Goal: Task Accomplishment & Management: Complete application form

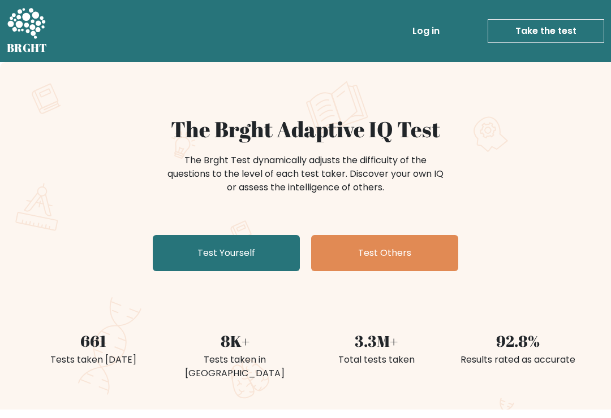
click at [261, 243] on link "Test Yourself" at bounding box center [226, 253] width 147 height 36
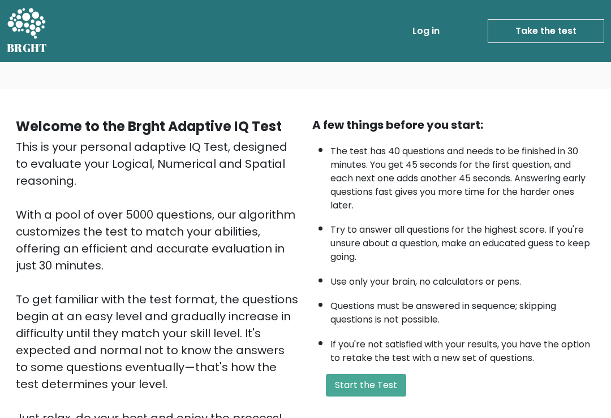
click at [372, 396] on button "Start the Test" at bounding box center [366, 385] width 80 height 23
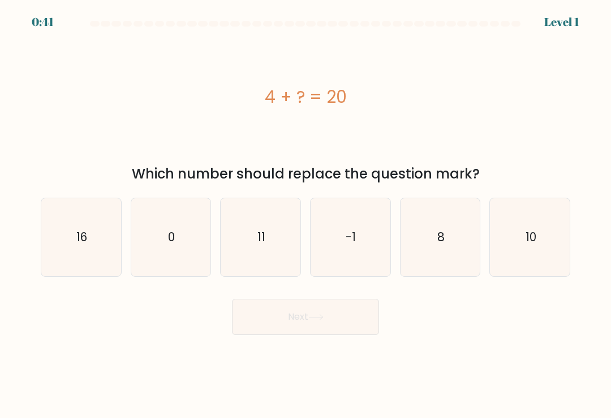
click at [74, 232] on icon "16" at bounding box center [81, 238] width 78 height 78
click at [305, 215] on input "a. 16" at bounding box center [305, 212] width 1 height 6
radio input "true"
click at [316, 319] on button "Next" at bounding box center [305, 317] width 147 height 36
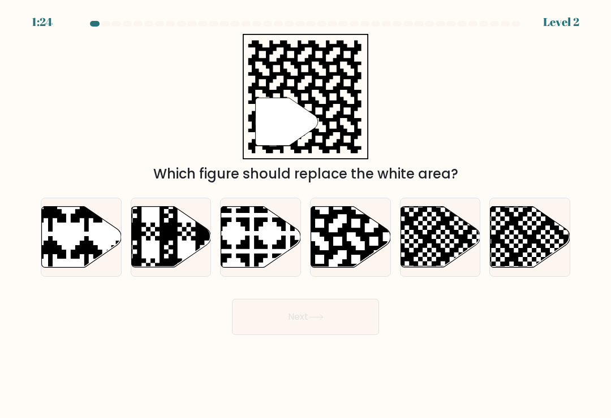
click at [364, 254] on icon at bounding box center [351, 237] width 80 height 61
click at [306, 215] on input "d." at bounding box center [305, 212] width 1 height 6
radio input "true"
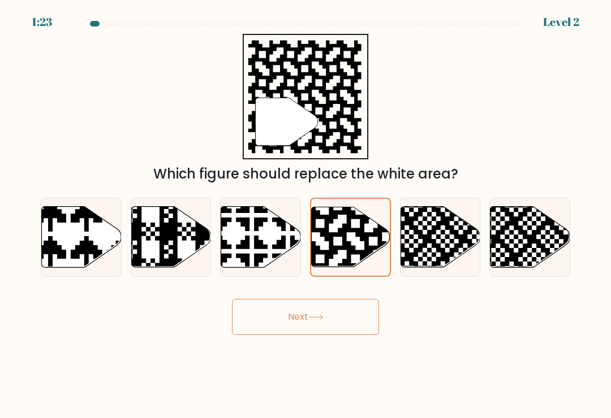
click at [346, 322] on button "Next" at bounding box center [305, 317] width 147 height 36
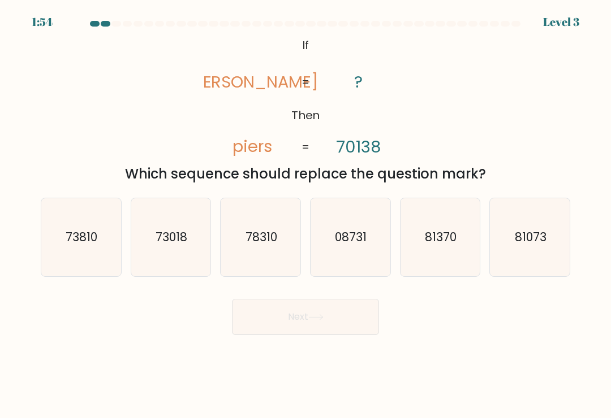
click at [188, 253] on icon "73018" at bounding box center [171, 238] width 78 height 78
click at [305, 215] on input "b. 73018" at bounding box center [305, 212] width 1 height 6
radio input "true"
click at [330, 323] on button "Next" at bounding box center [305, 317] width 147 height 36
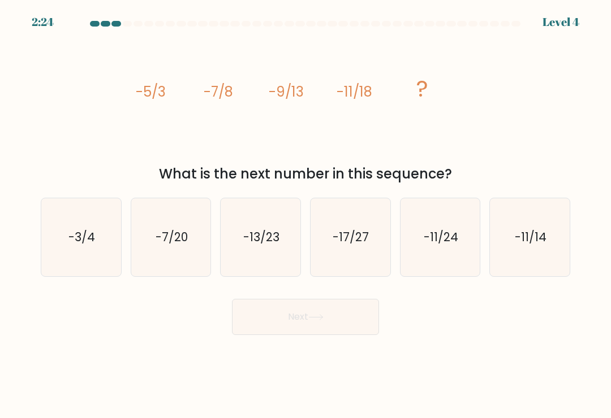
click at [258, 231] on icon "-13/23" at bounding box center [261, 238] width 78 height 78
click at [305, 215] on input "c. -13/23" at bounding box center [305, 212] width 1 height 6
radio input "true"
click at [340, 321] on button "Next" at bounding box center [305, 317] width 147 height 36
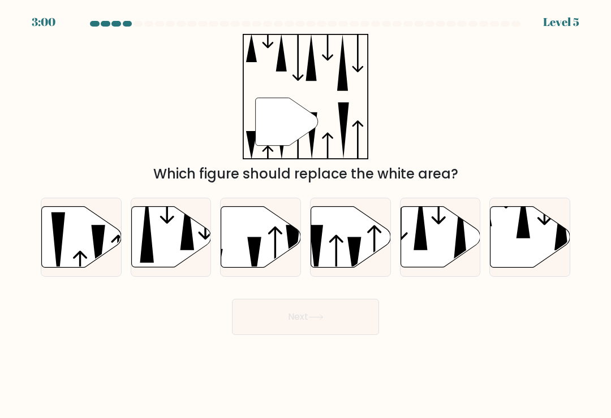
click at [98, 249] on icon at bounding box center [98, 255] width 14 height 60
click at [305, 215] on input "a." at bounding box center [305, 212] width 1 height 6
radio input "true"
click at [323, 316] on button "Next" at bounding box center [305, 317] width 147 height 36
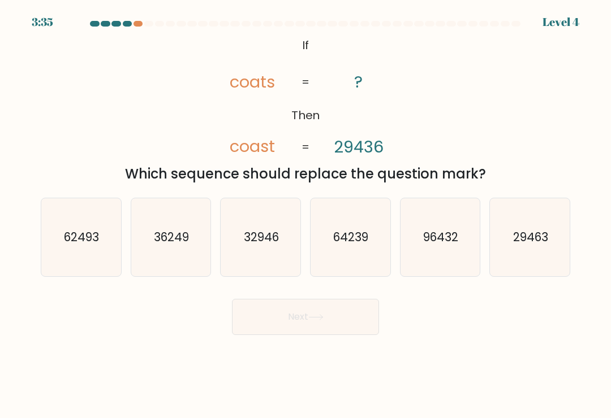
click at [521, 259] on icon "29463" at bounding box center [530, 238] width 78 height 78
click at [306, 215] on input "f. 29463" at bounding box center [305, 212] width 1 height 6
radio input "true"
click at [344, 314] on button "Next" at bounding box center [305, 317] width 147 height 36
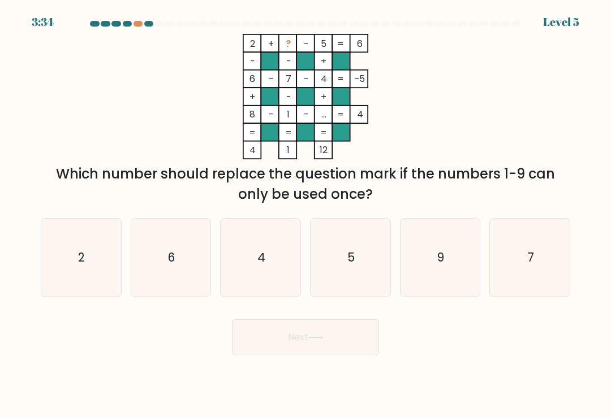
click at [330, 314] on form at bounding box center [305, 188] width 611 height 335
click at [68, 264] on icon "2" at bounding box center [81, 258] width 78 height 78
click at [305, 215] on input "a. 2" at bounding box center [305, 212] width 1 height 6
radio input "true"
click at [329, 340] on button "Next" at bounding box center [305, 338] width 147 height 36
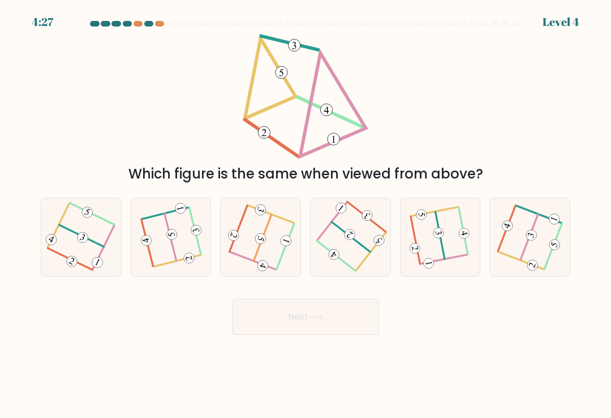
click at [433, 246] on icon at bounding box center [440, 237] width 60 height 62
click at [306, 215] on input "e." at bounding box center [305, 212] width 1 height 6
radio input "true"
click at [339, 318] on button "Next" at bounding box center [305, 317] width 147 height 36
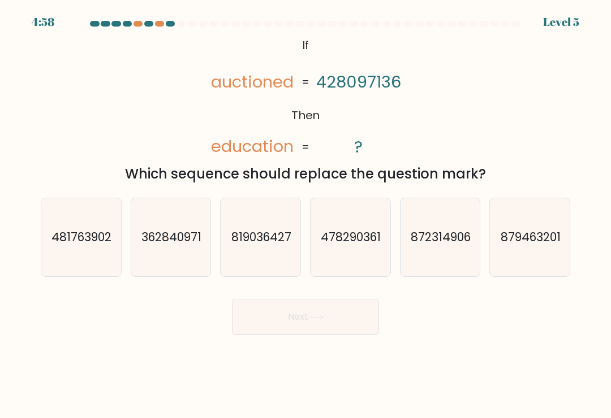
click at [189, 245] on text "362840971" at bounding box center [171, 237] width 60 height 16
click at [305, 215] on input "b. 362840971" at bounding box center [305, 212] width 1 height 6
radio input "true"
click at [334, 318] on button "Next" at bounding box center [305, 317] width 147 height 36
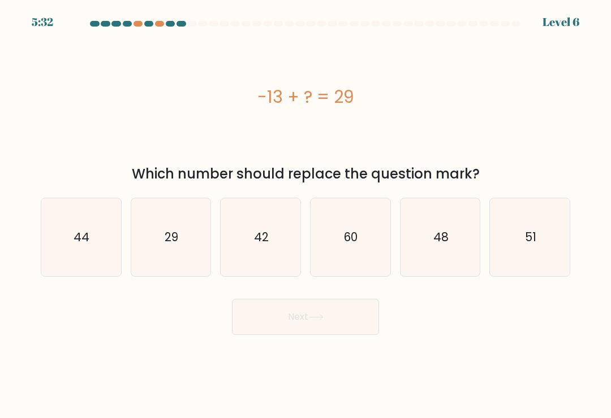
click at [537, 239] on icon "51" at bounding box center [530, 238] width 78 height 78
click at [306, 215] on input "f. 51" at bounding box center [305, 212] width 1 height 6
radio input "true"
click at [344, 314] on button "Next" at bounding box center [305, 317] width 147 height 36
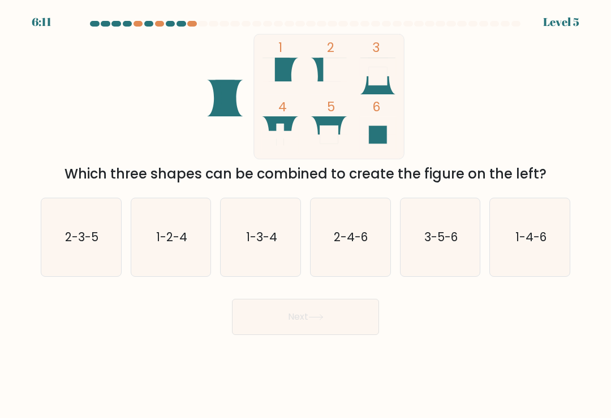
click at [182, 234] on icon "1-2-4" at bounding box center [171, 238] width 78 height 78
click at [305, 215] on input "b. 1-2-4" at bounding box center [305, 212] width 1 height 6
radio input "true"
click at [338, 322] on button "Next" at bounding box center [305, 317] width 147 height 36
